Goal: Task Accomplishment & Management: Manage account settings

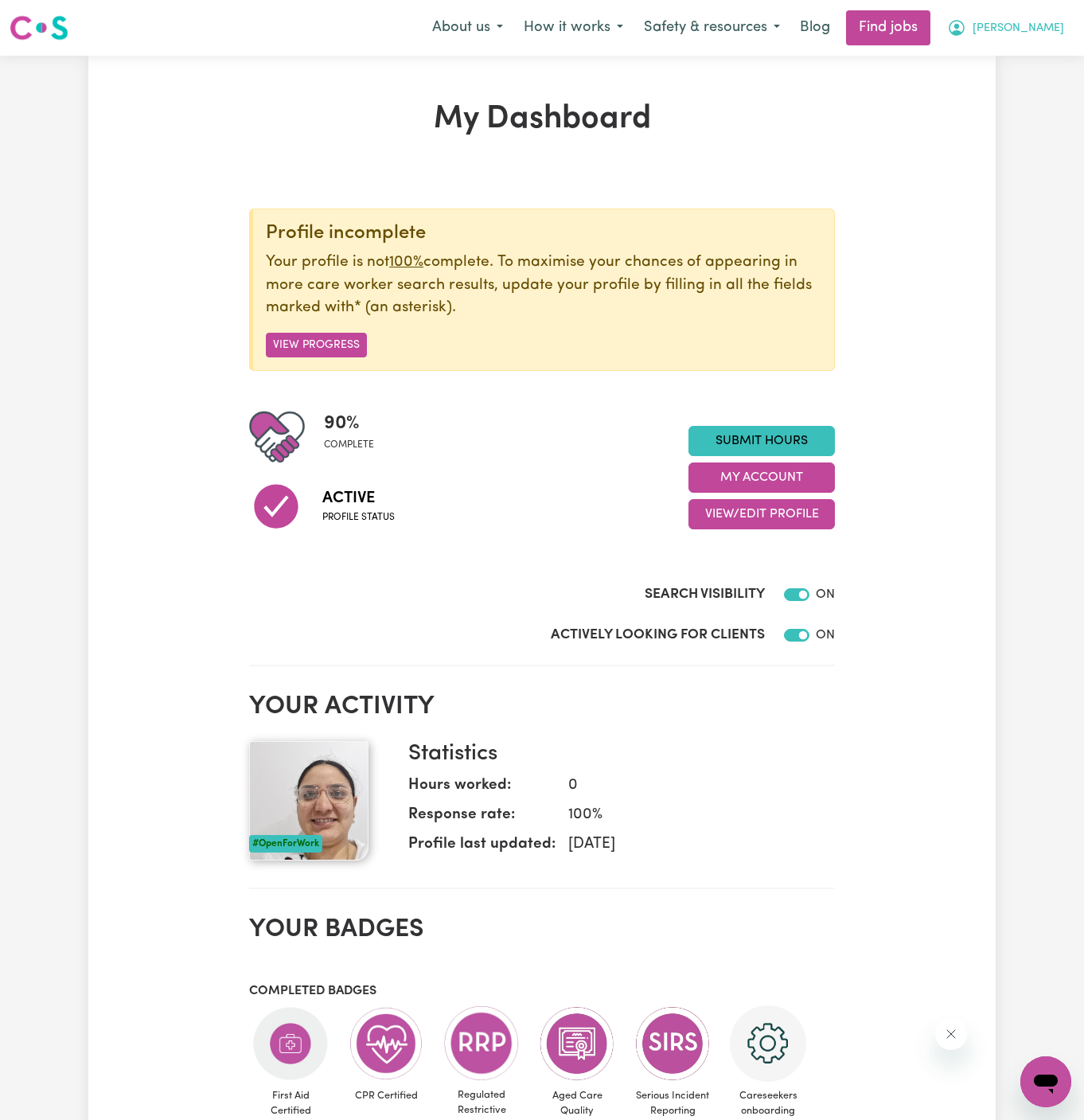
click at [1032, 25] on span "[PERSON_NAME]" at bounding box center [1018, 28] width 92 height 17
click at [1008, 61] on link "My Account" at bounding box center [1010, 62] width 126 height 30
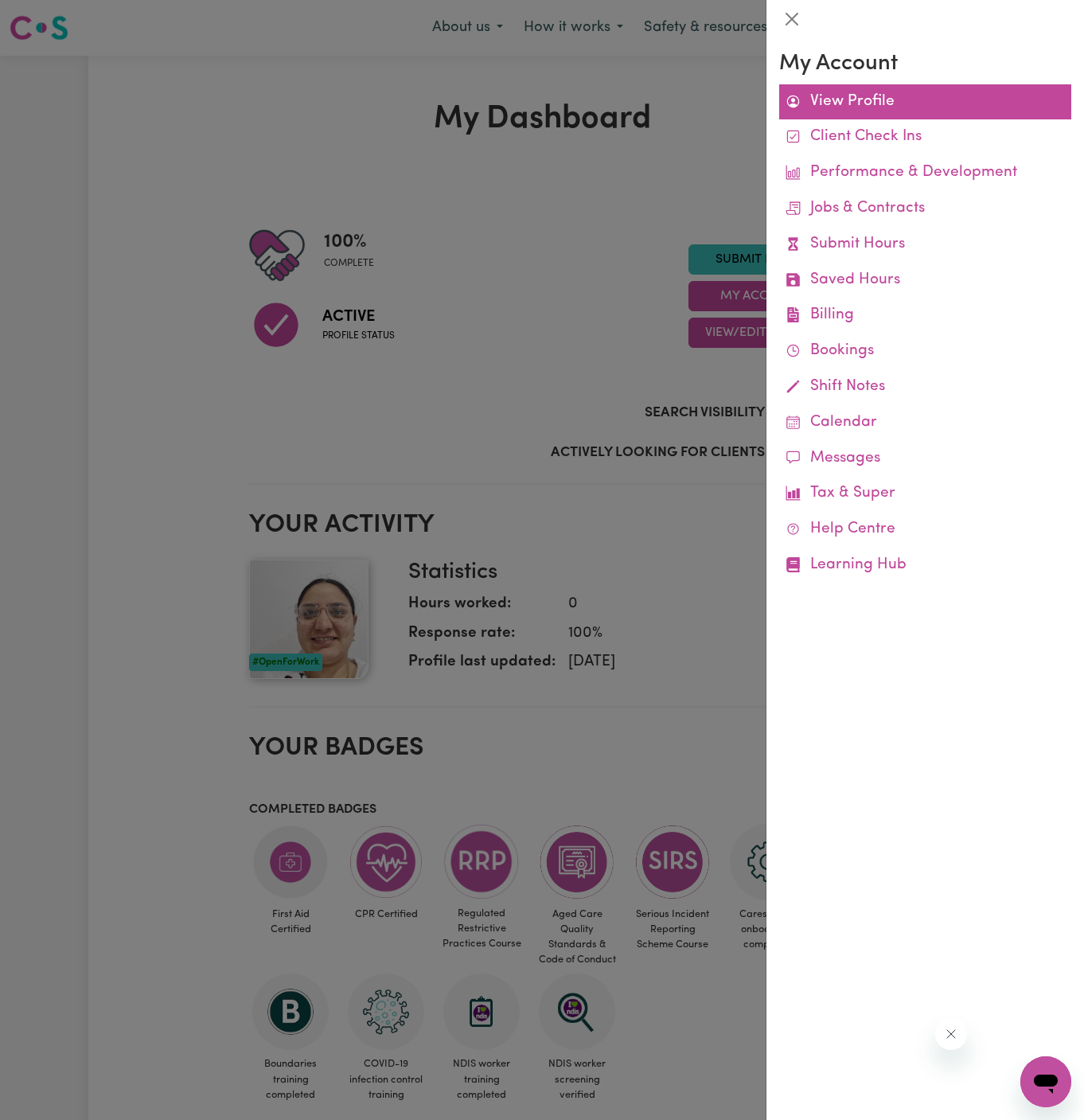
click at [862, 95] on link "View Profile" at bounding box center [925, 102] width 292 height 36
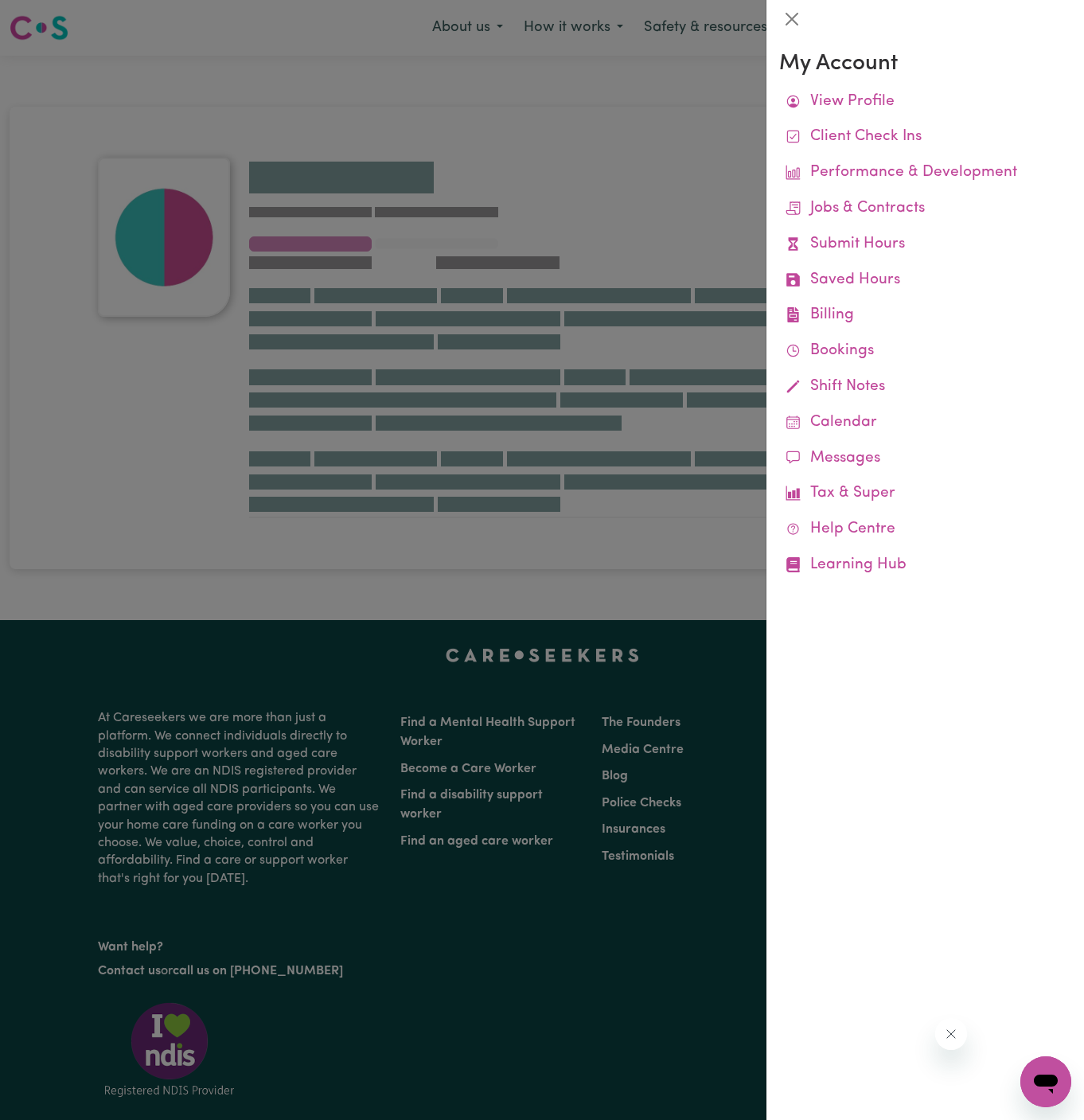
click at [685, 87] on div at bounding box center [542, 560] width 1084 height 1120
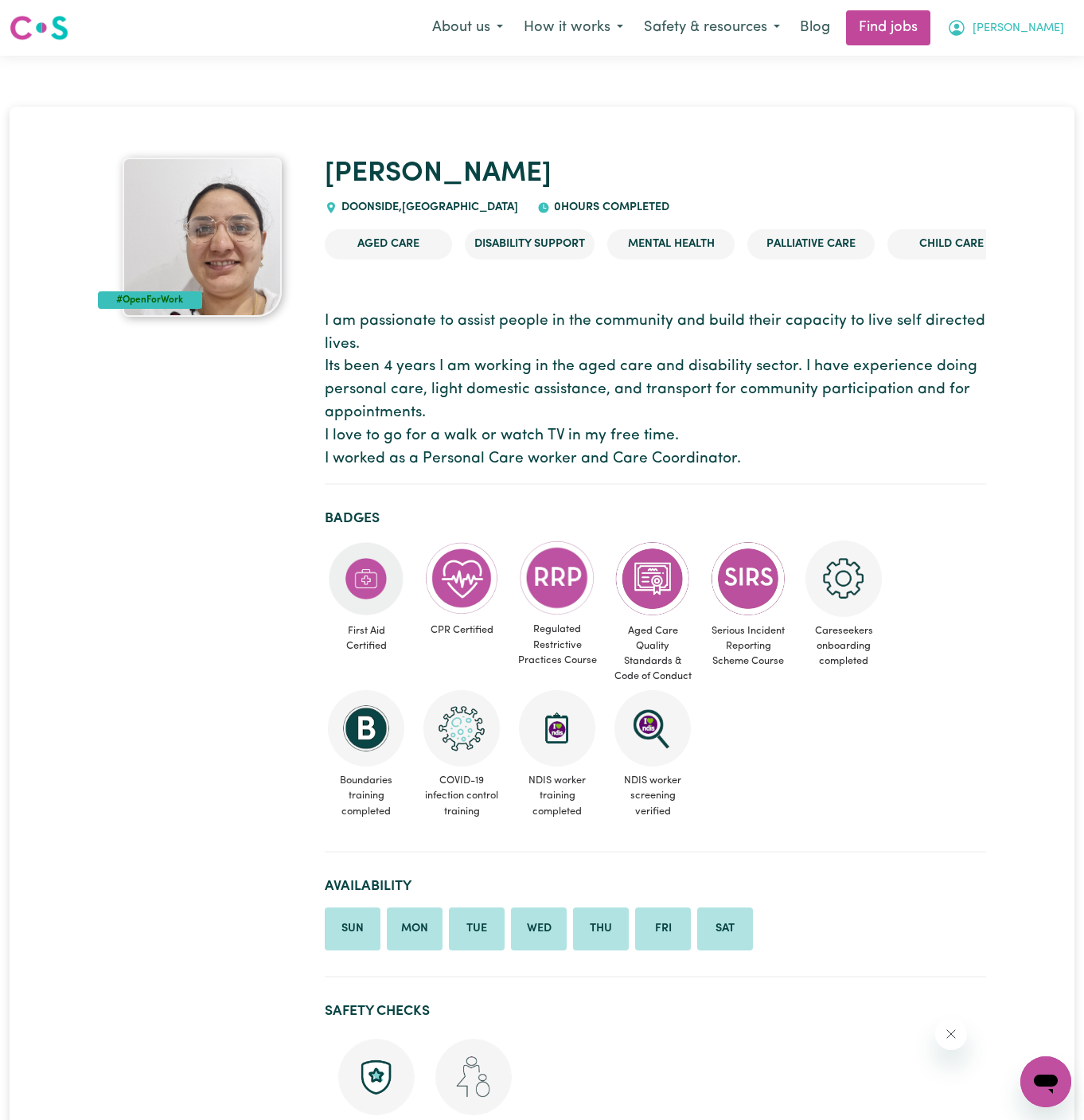
click at [1037, 25] on span "[PERSON_NAME]" at bounding box center [1018, 28] width 92 height 17
click at [1027, 54] on link "My Account" at bounding box center [1010, 62] width 126 height 30
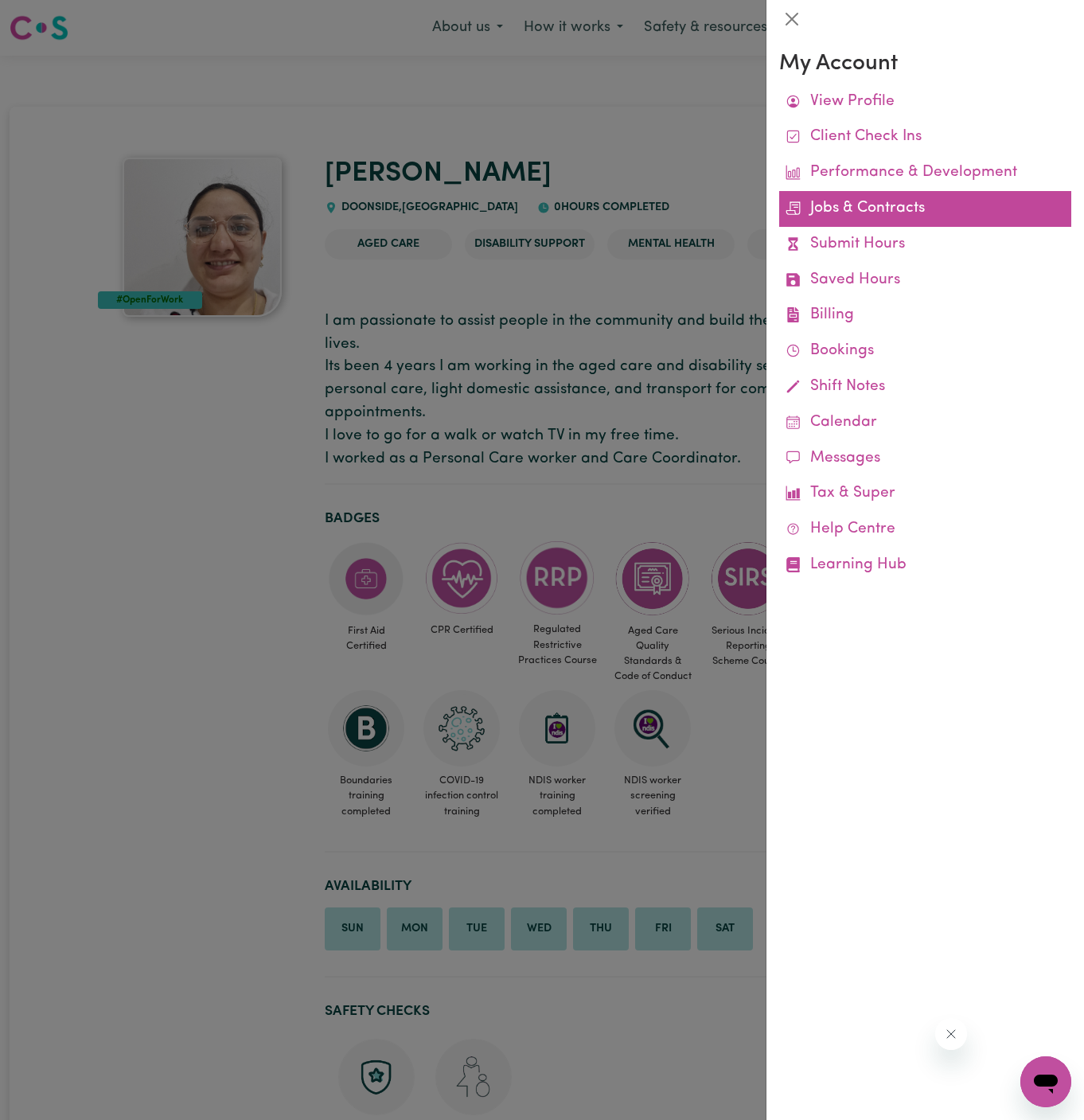
click at [907, 205] on link "Jobs & Contracts" at bounding box center [925, 209] width 292 height 36
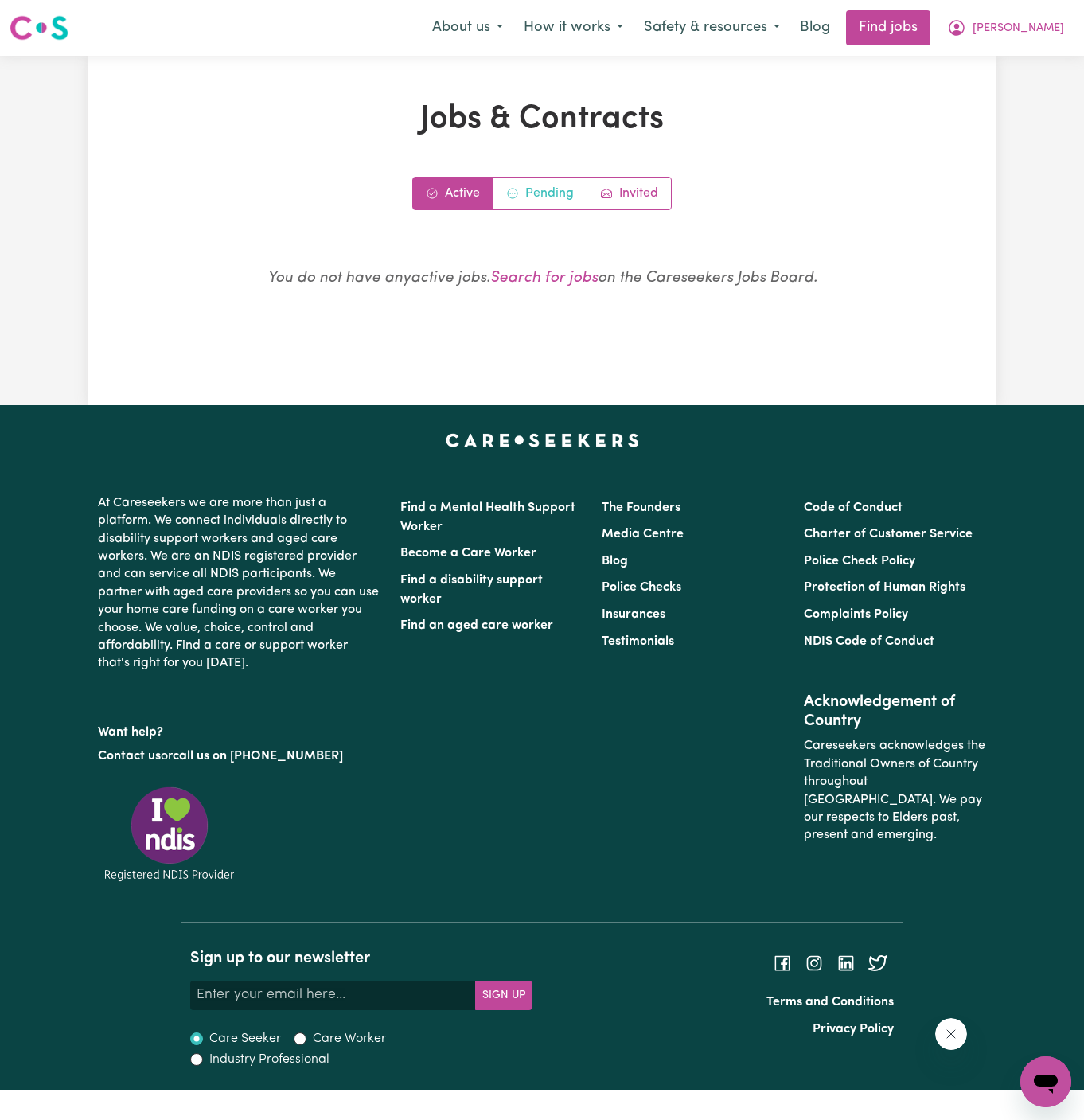
click at [554, 188] on link "Pending" at bounding box center [541, 193] width 94 height 32
click at [554, 188] on link "Pending" at bounding box center [541, 193] width 94 height 32
click at [647, 185] on link "Invited" at bounding box center [629, 193] width 84 height 32
click at [457, 195] on link "Active" at bounding box center [453, 193] width 81 height 32
